Goal: Task Accomplishment & Management: Manage account settings

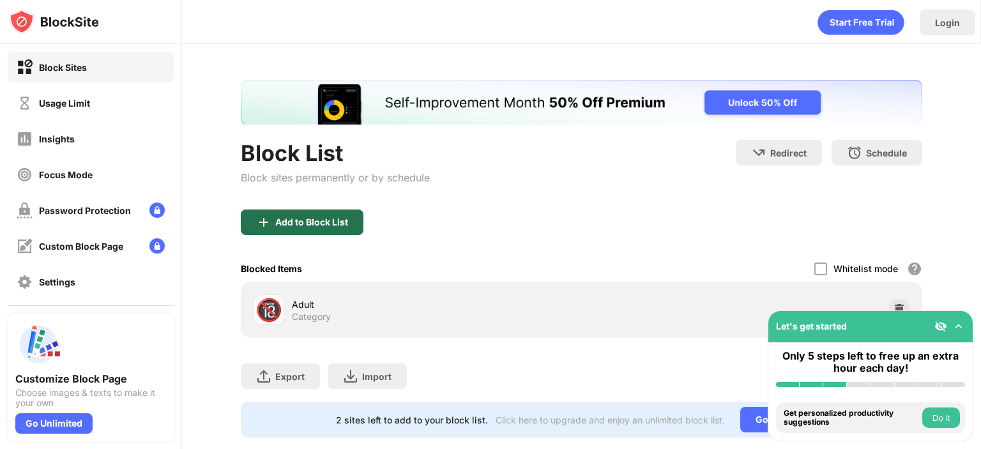
click at [314, 220] on div "Add to Block List" at bounding box center [311, 222] width 73 height 10
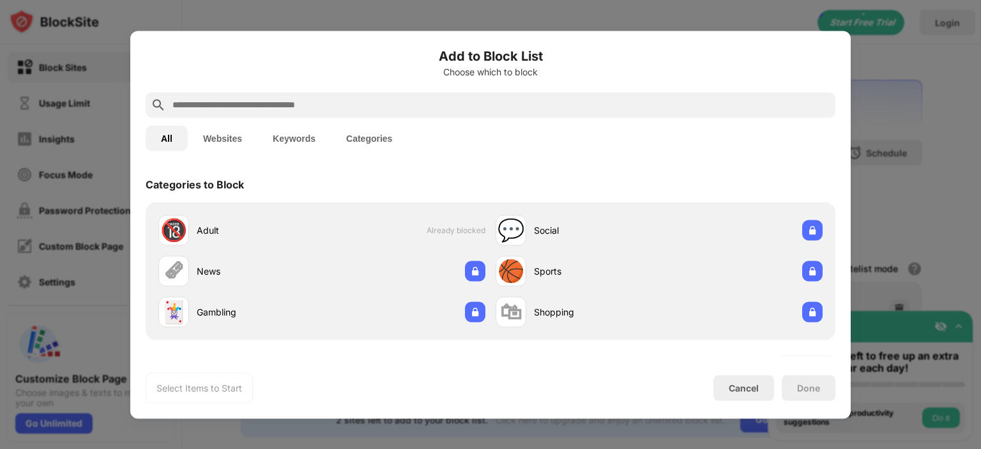
click at [365, 99] on input "text" at bounding box center [500, 104] width 659 height 15
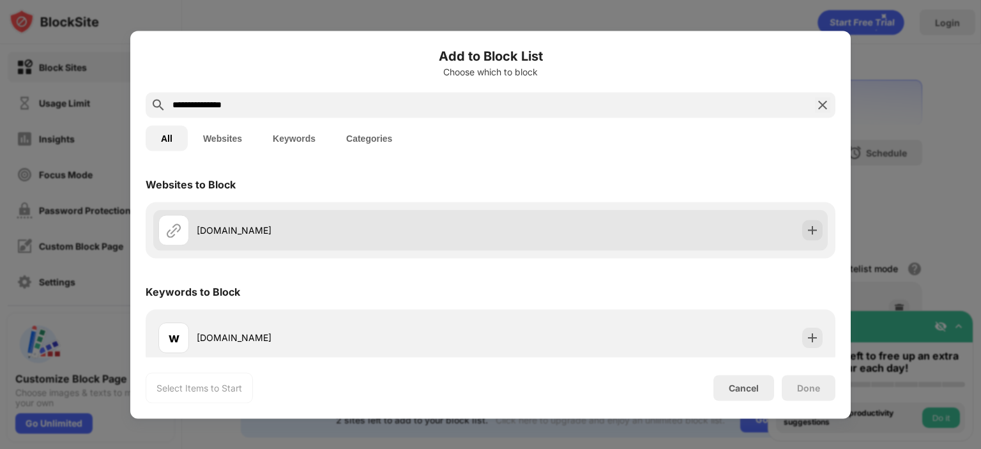
type input "**********"
click at [273, 226] on div "[DOMAIN_NAME]" at bounding box center [344, 230] width 294 height 13
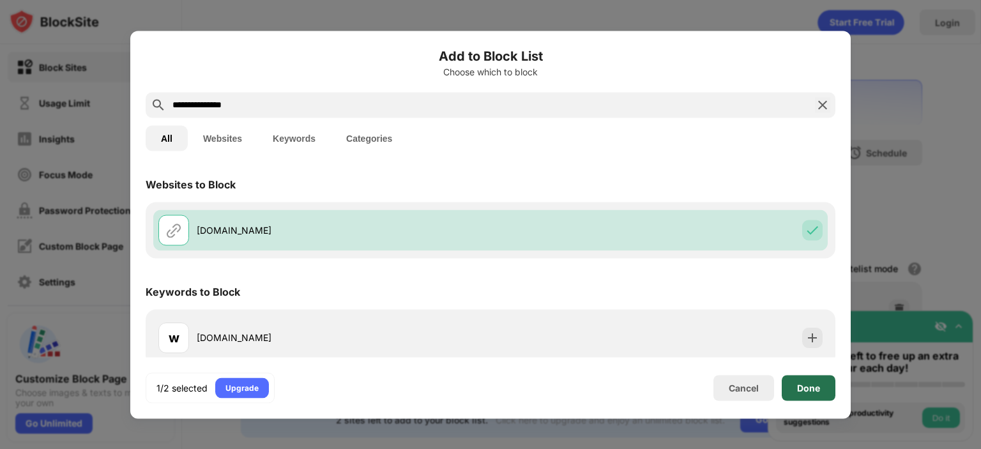
click at [801, 380] on div "Done" at bounding box center [809, 388] width 54 height 26
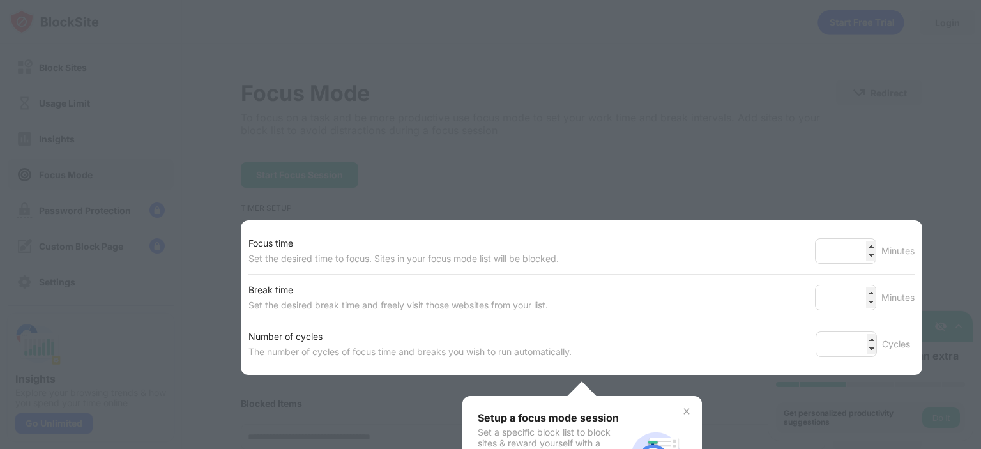
click at [682, 404] on div "Setup a focus mode session Set a specific block list to block sites & reward yo…" at bounding box center [583, 457] width 240 height 123
click at [682, 411] on img at bounding box center [687, 411] width 10 height 10
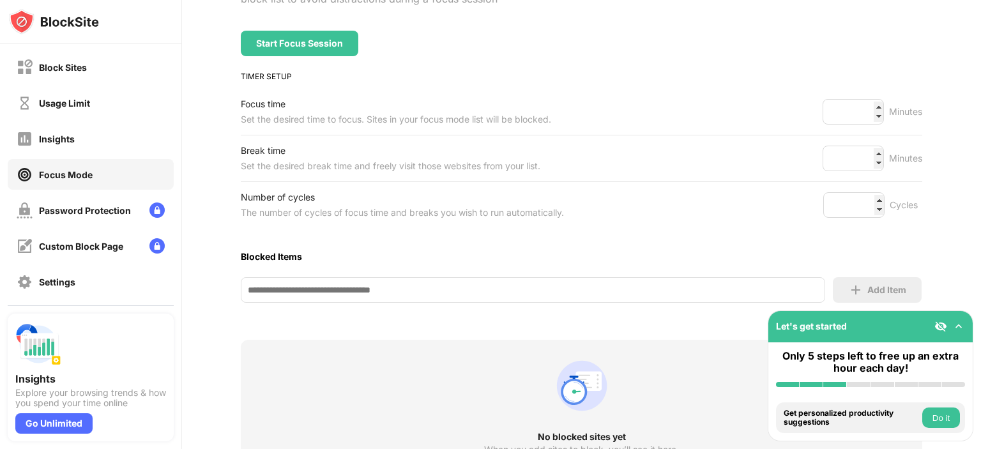
scroll to position [179, 0]
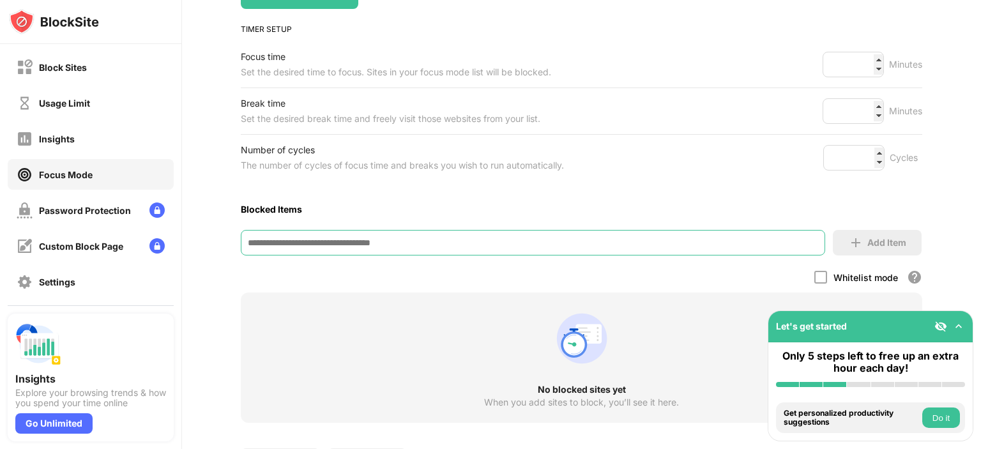
click at [394, 234] on input at bounding box center [533, 243] width 585 height 26
type input "**********"
click at [868, 238] on div "Add Item" at bounding box center [887, 243] width 39 height 10
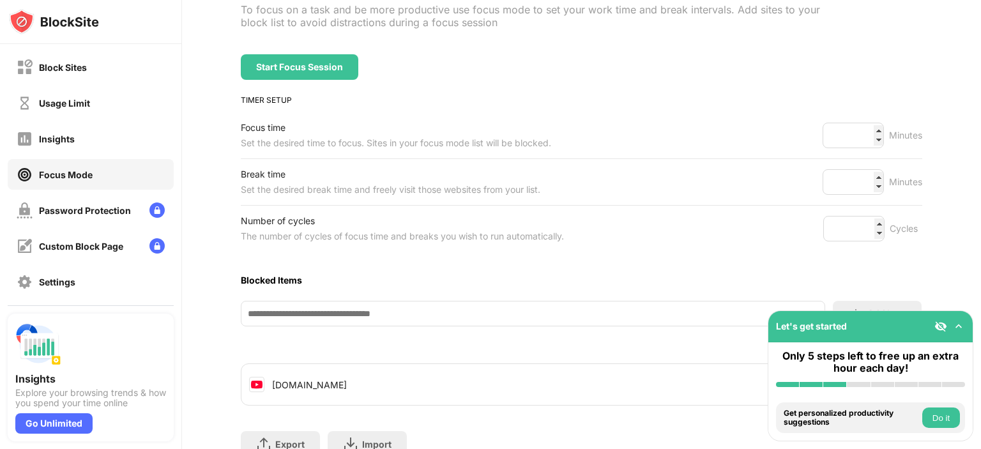
scroll to position [172, 0]
